Goal: Browse casually

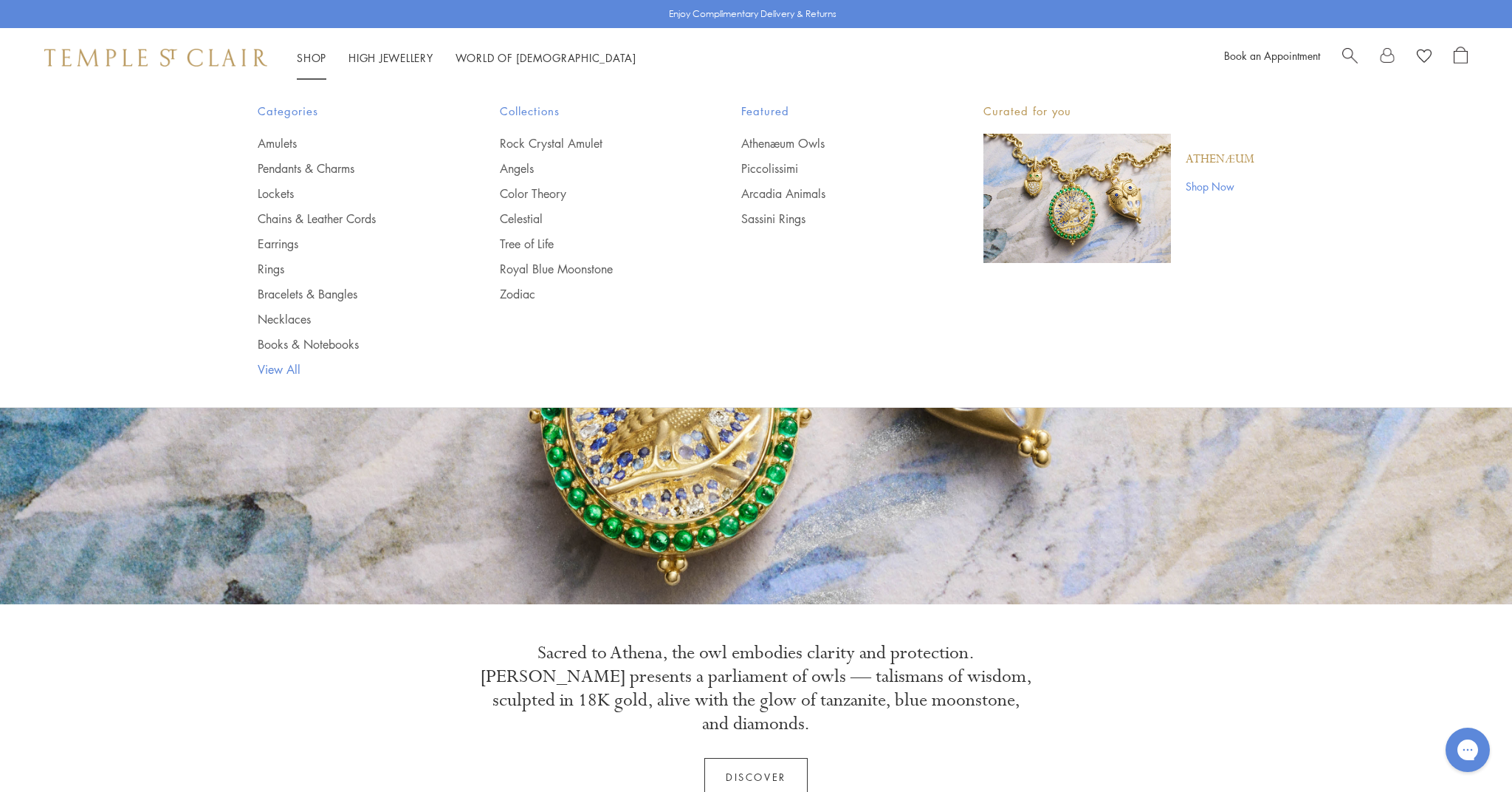
click at [277, 370] on link "View All" at bounding box center [349, 369] width 183 height 16
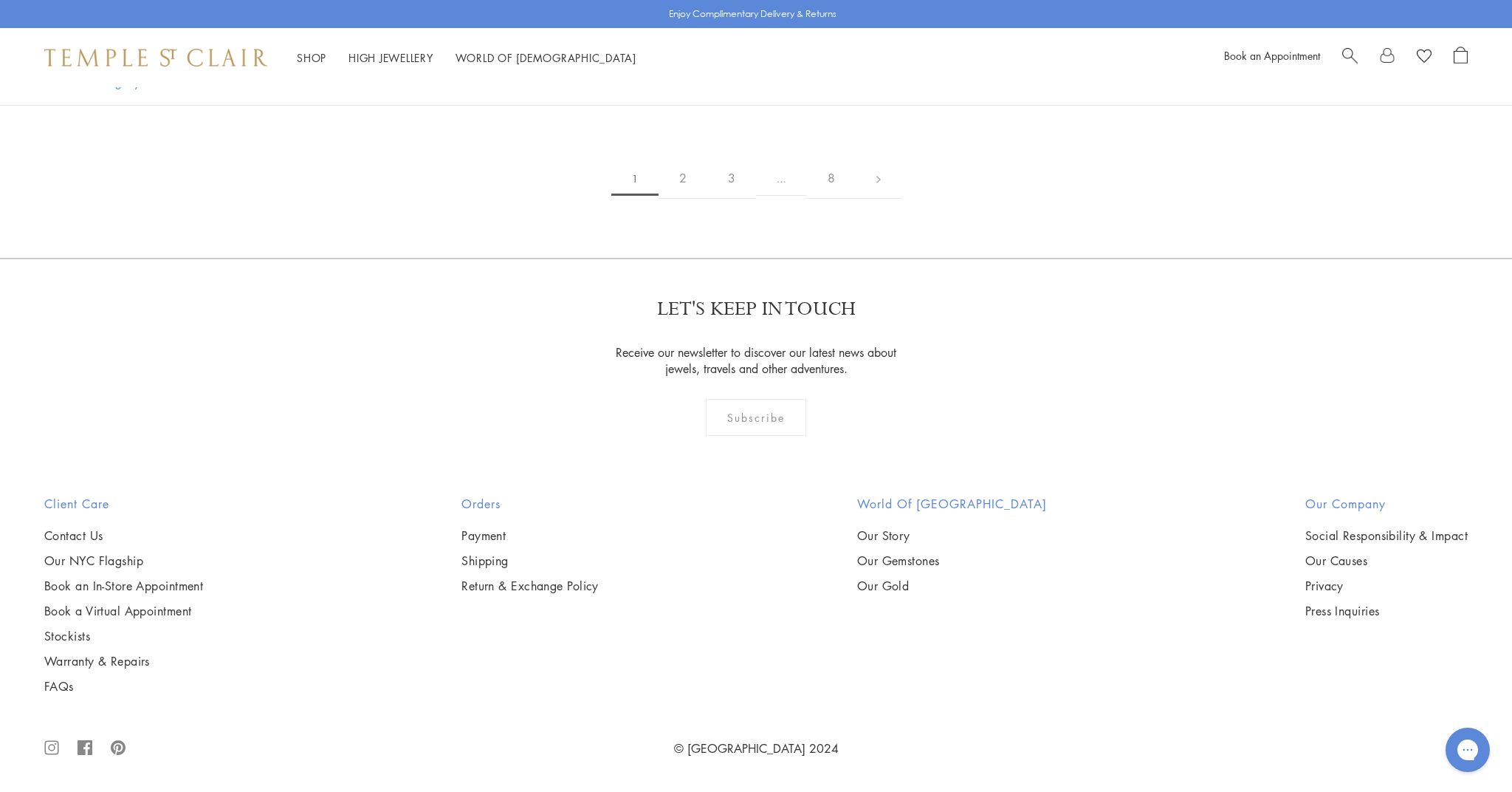
scroll to position [14829, 0]
click at [876, 199] on link at bounding box center [878, 178] width 46 height 41
click at [927, 199] on link at bounding box center [926, 179] width 46 height 41
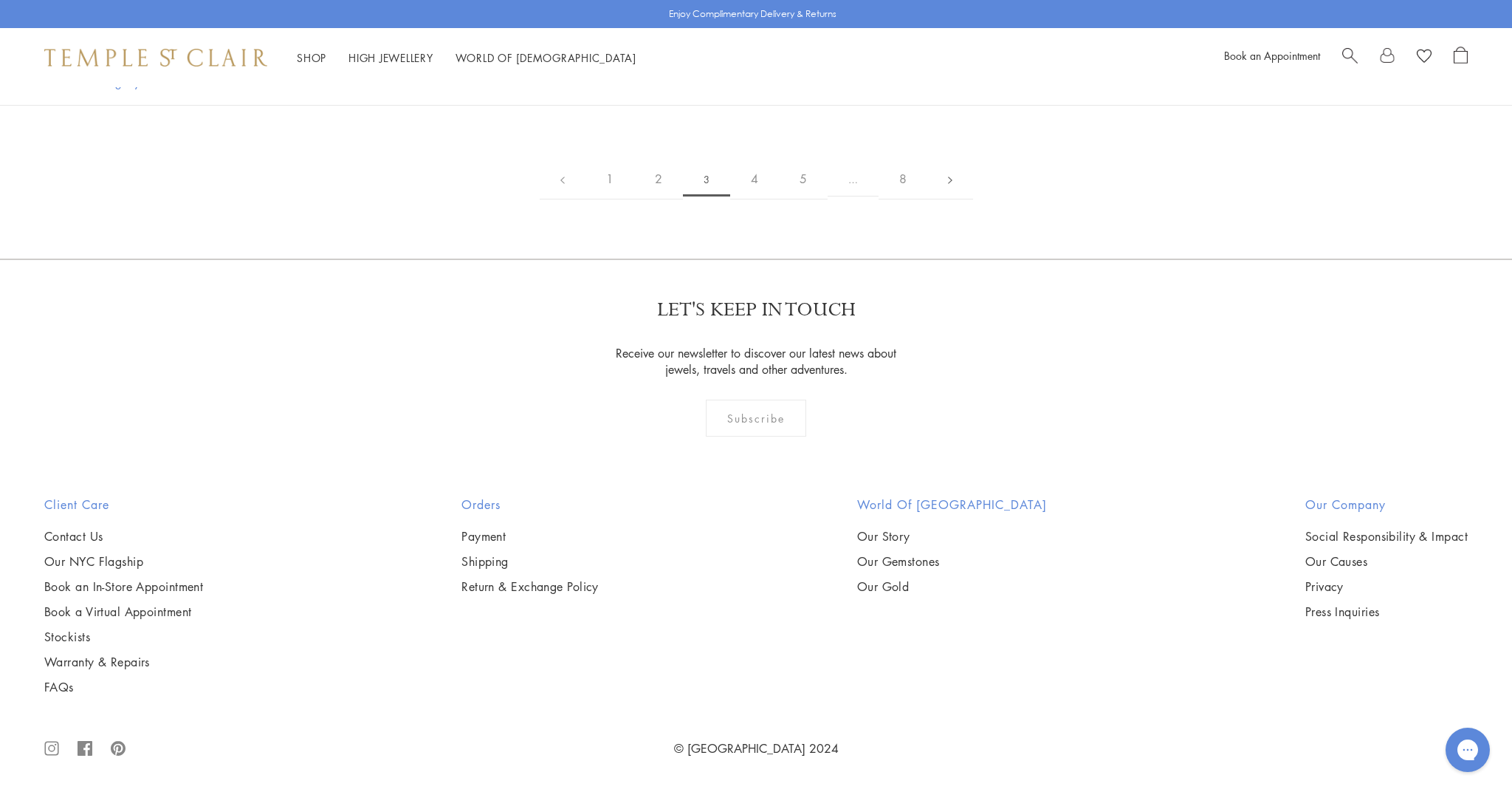
click at [948, 199] on link at bounding box center [950, 179] width 46 height 41
click at [973, 199] on link at bounding box center [975, 179] width 46 height 41
